Goal: Navigation & Orientation: Go to known website

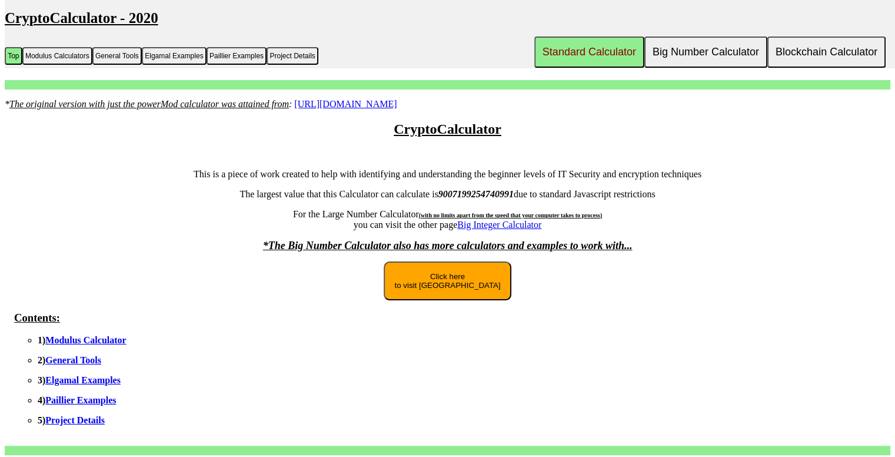
click at [448, 292] on button "Click here to visit New Site" at bounding box center [447, 280] width 127 height 39
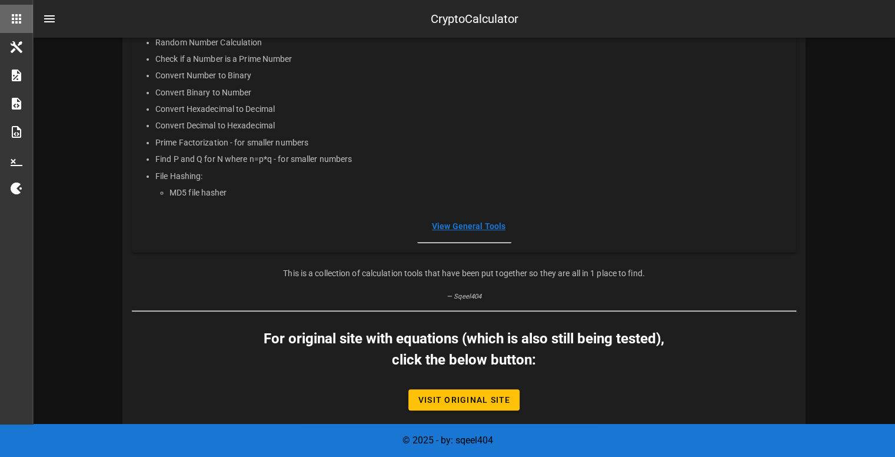
scroll to position [310, 0]
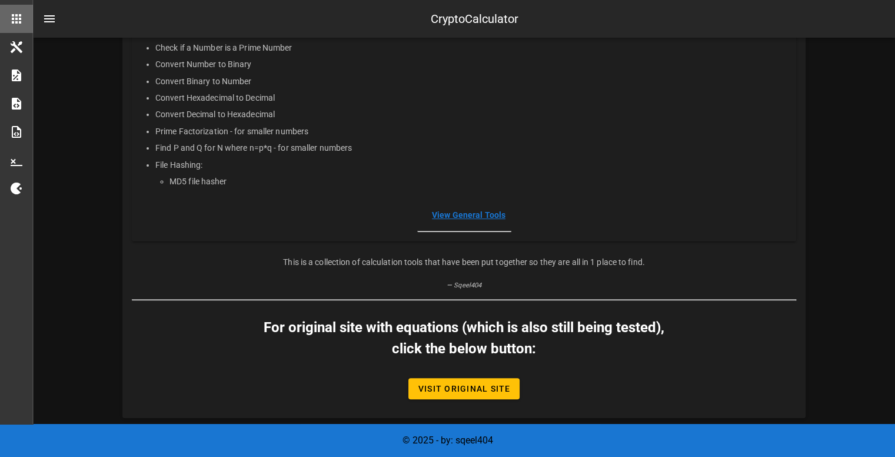
click at [458, 212] on link "View General Tools" at bounding box center [469, 214] width 74 height 9
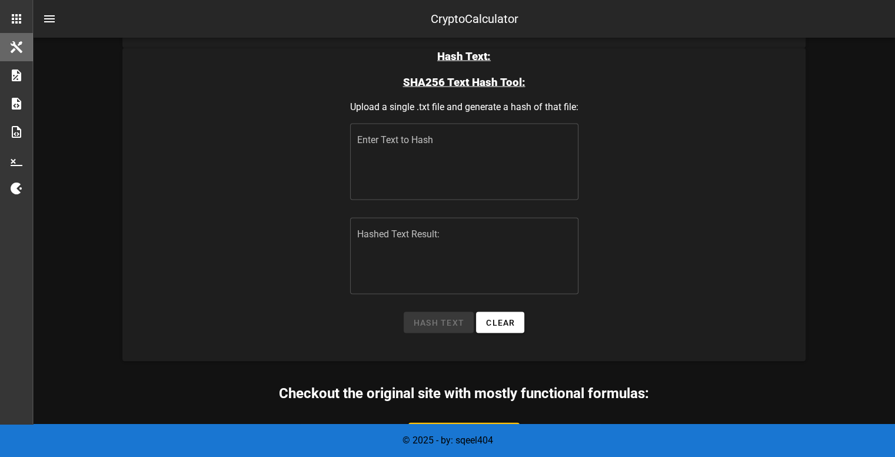
scroll to position [2449, 0]
